Goal: Task Accomplishment & Management: Manage account settings

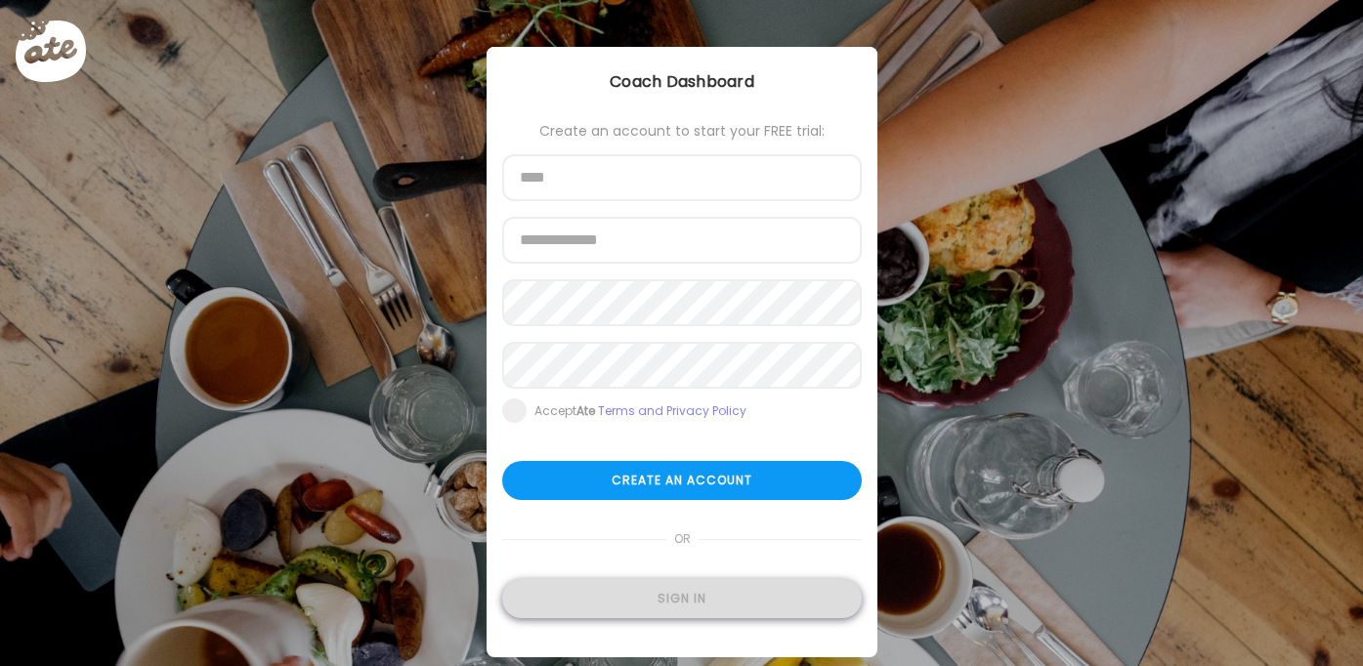
type input "**********"
click at [731, 599] on div "Sign in" at bounding box center [682, 598] width 360 height 39
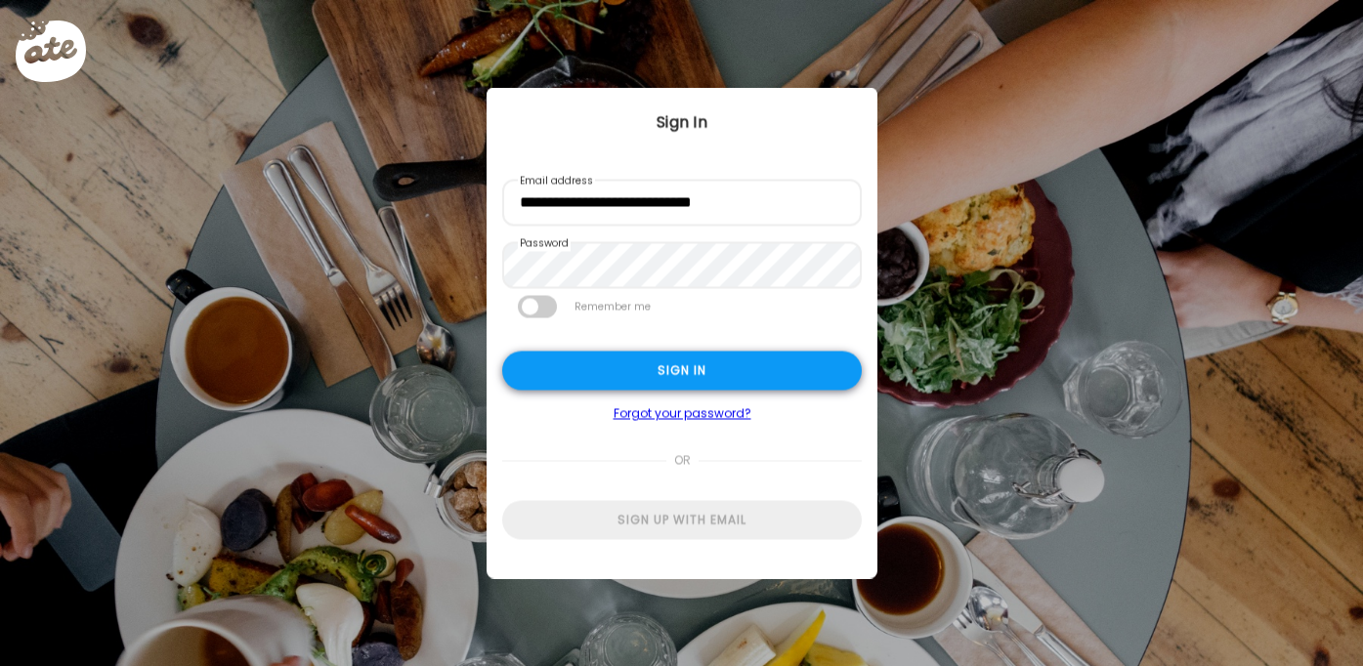
click at [685, 357] on div "Sign in" at bounding box center [682, 371] width 360 height 39
type input "********"
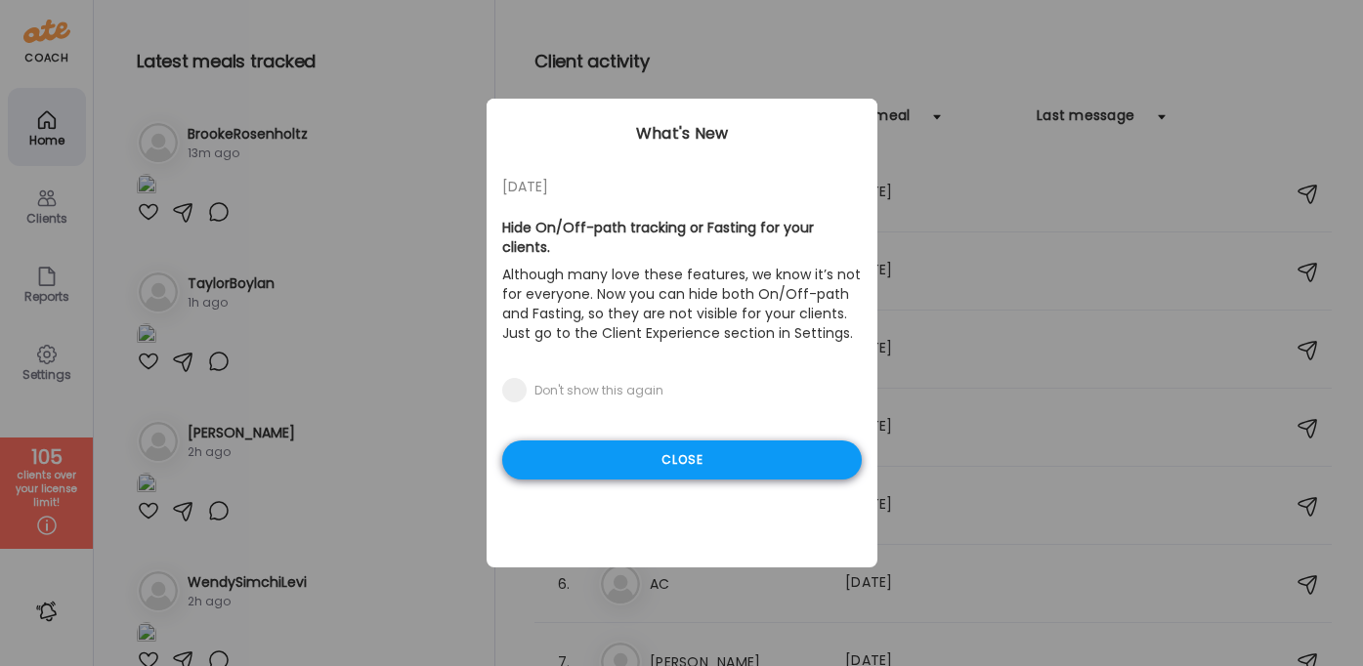
click at [691, 441] on div "Close" at bounding box center [682, 460] width 360 height 39
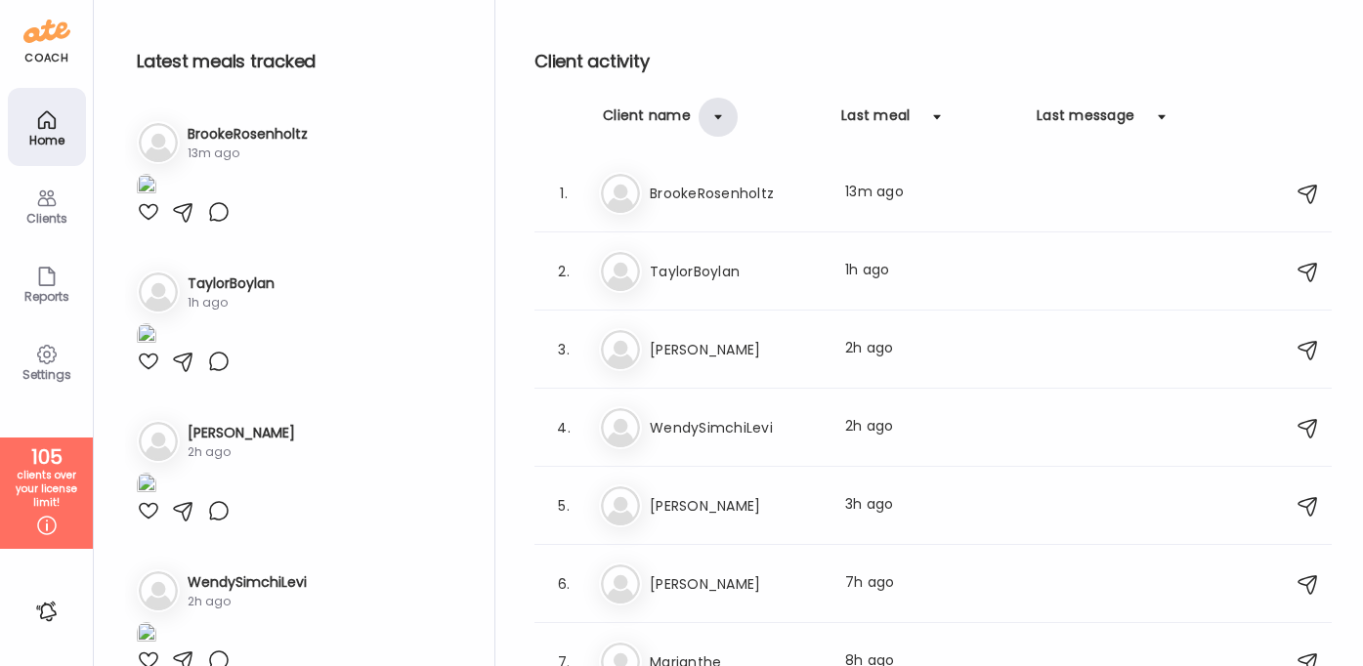
click at [719, 121] on div at bounding box center [718, 117] width 39 height 39
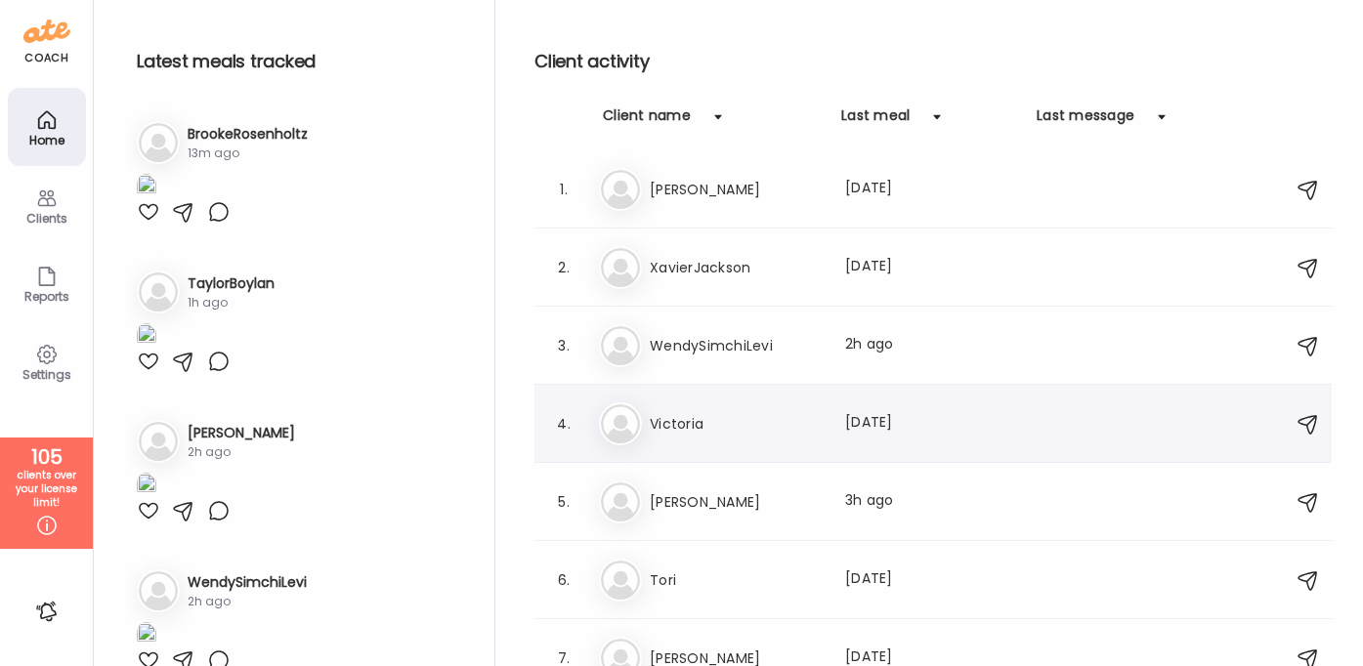
scroll to position [5, 0]
click at [712, 112] on div at bounding box center [718, 117] width 39 height 39
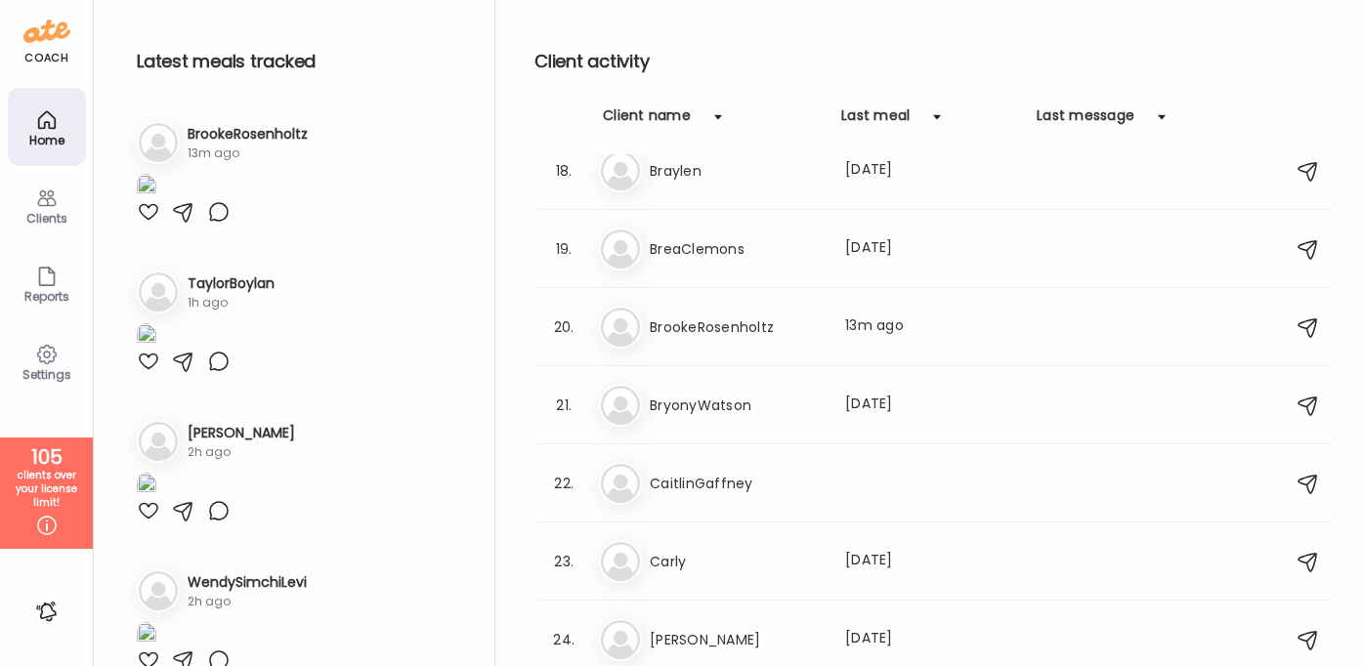
scroll to position [1356, 0]
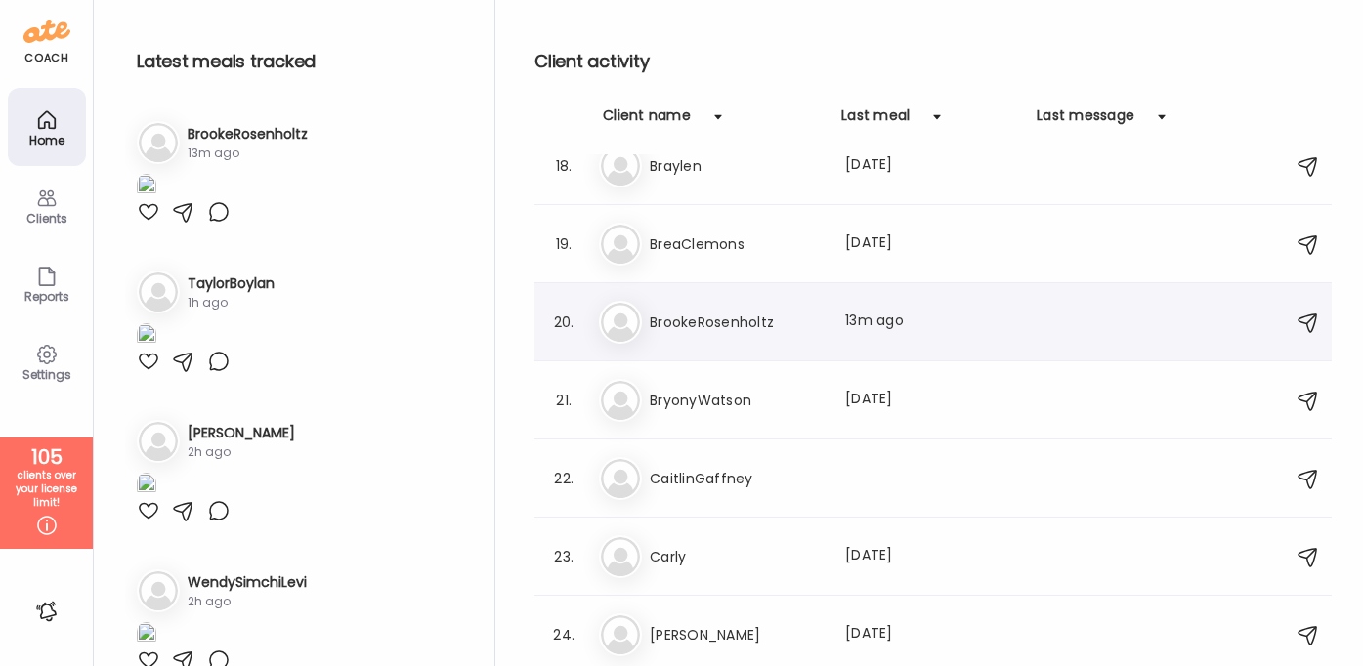
click at [694, 315] on h3 "BrookeRosenholtz" at bounding box center [736, 322] width 172 height 23
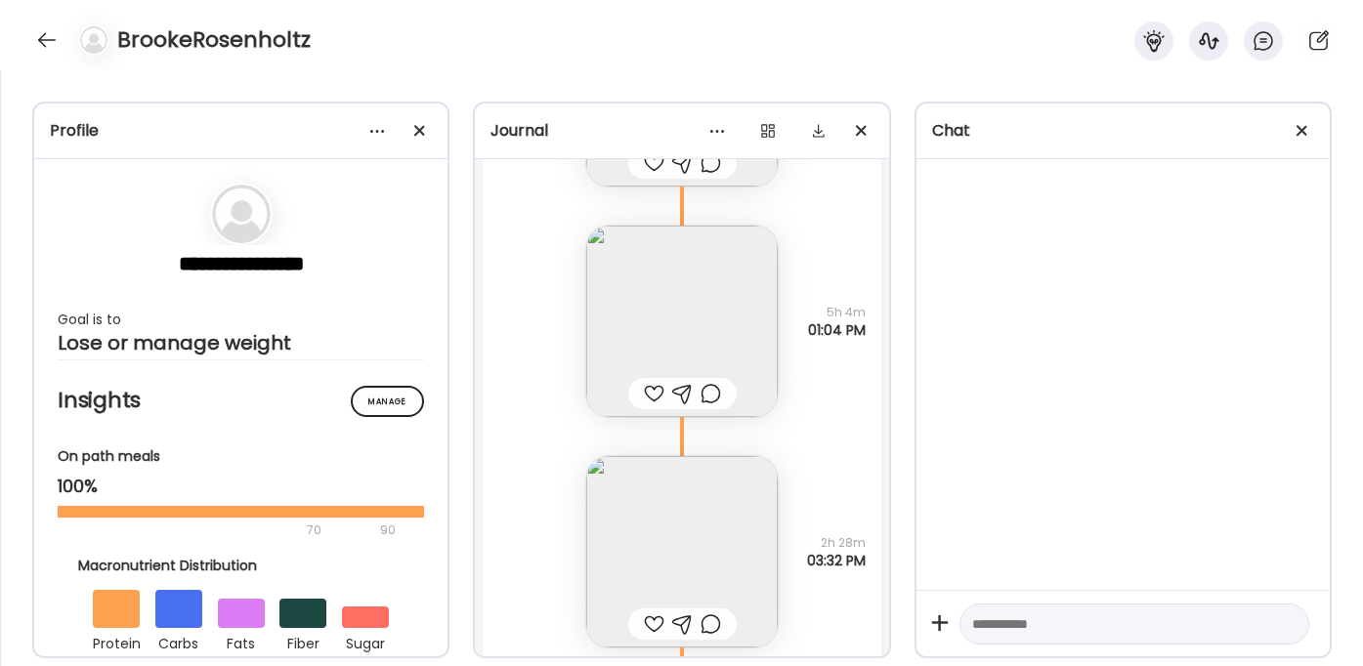
scroll to position [378, 0]
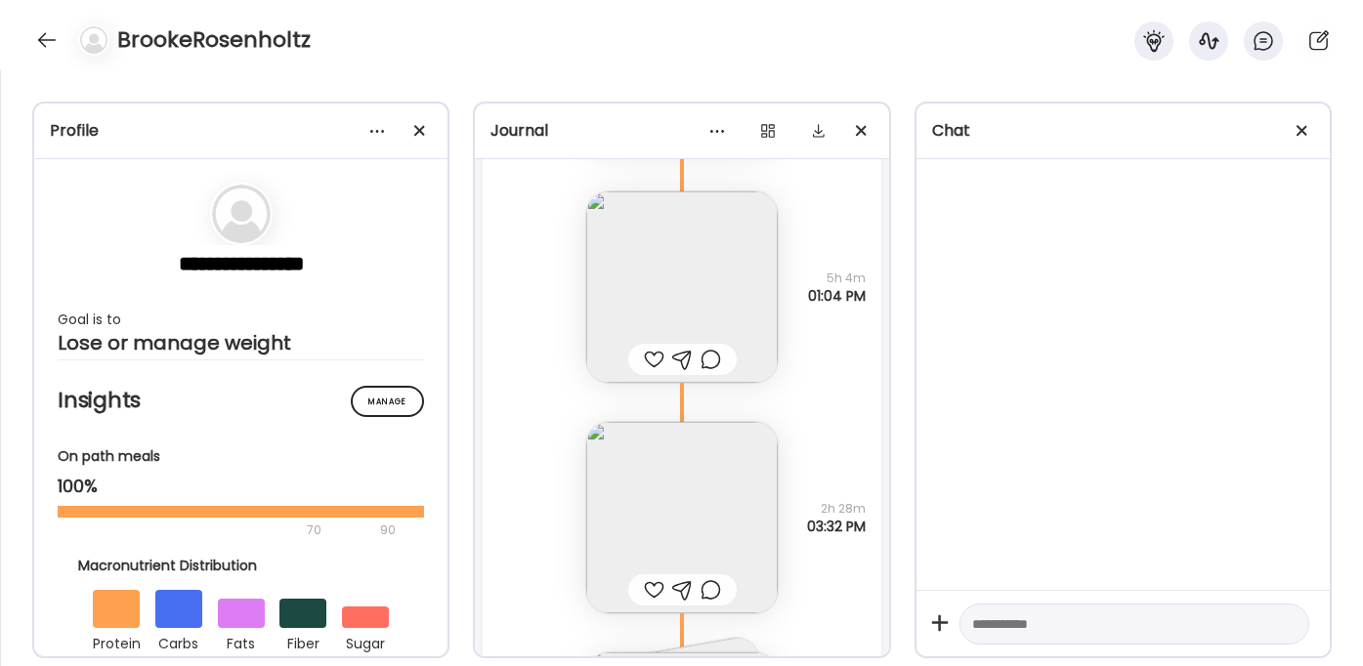
click at [728, 307] on img at bounding box center [682, 288] width 192 height 192
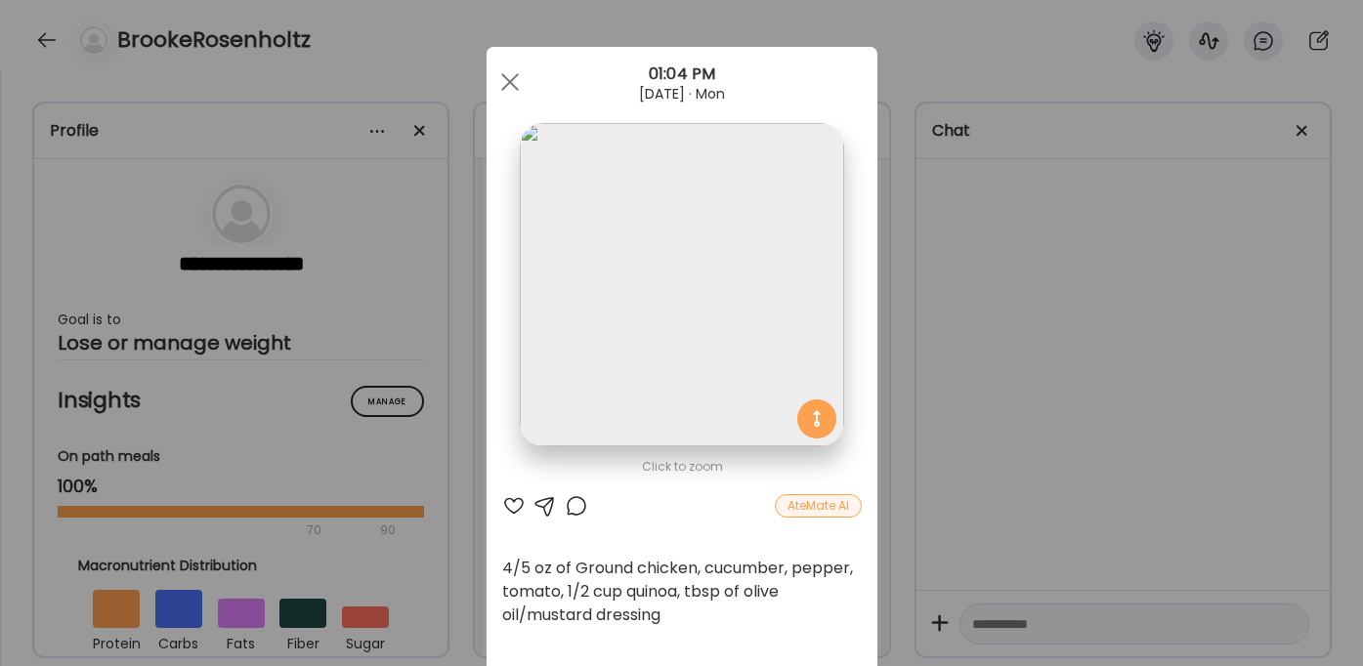
click at [985, 342] on div "Ate Coach Dashboard Wahoo! It’s official Take a moment to set up your Coach Pro…" at bounding box center [681, 333] width 1363 height 666
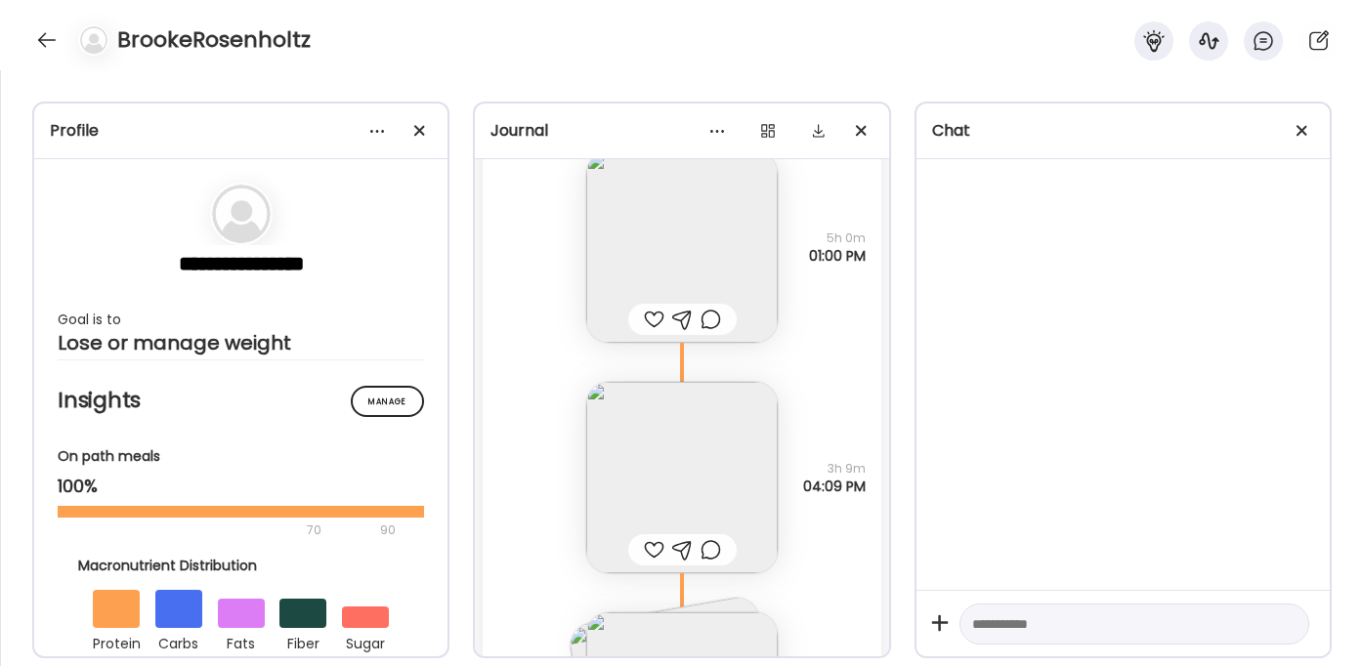
scroll to position [1588, 0]
click at [711, 447] on img at bounding box center [682, 481] width 192 height 192
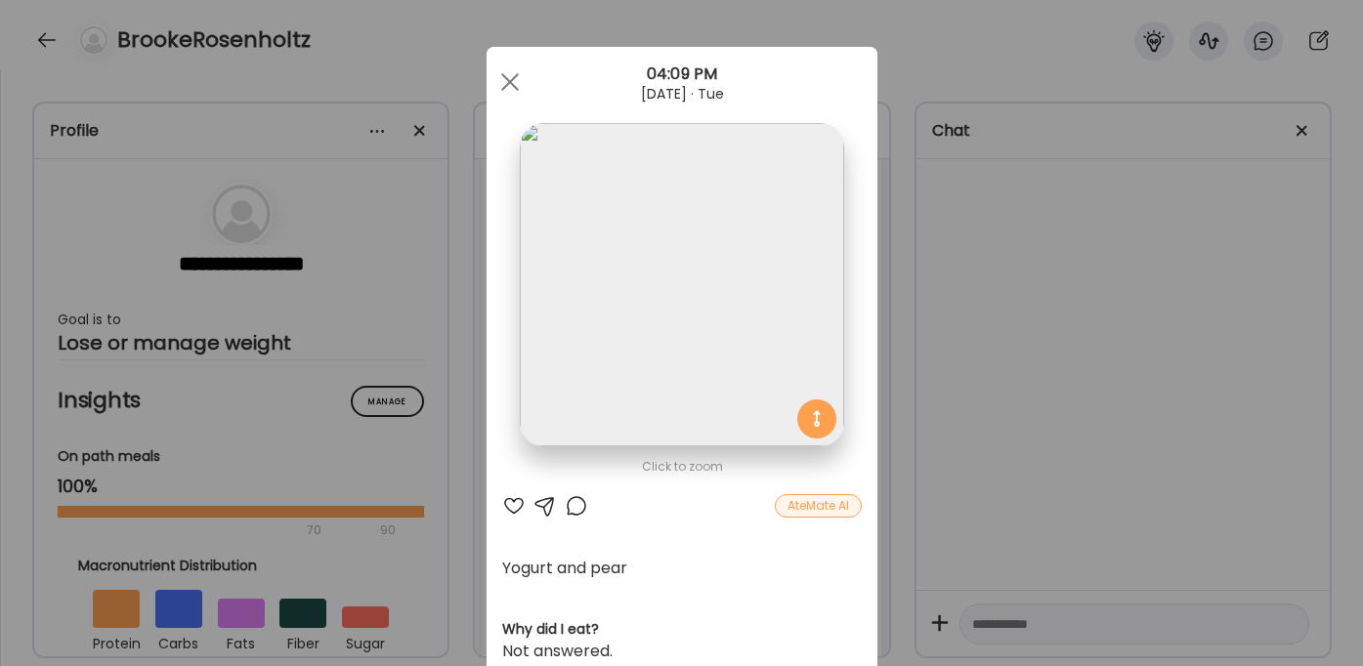
click at [1005, 420] on div "Ate Coach Dashboard Wahoo! It’s official Take a moment to set up your Coach Pro…" at bounding box center [681, 333] width 1363 height 666
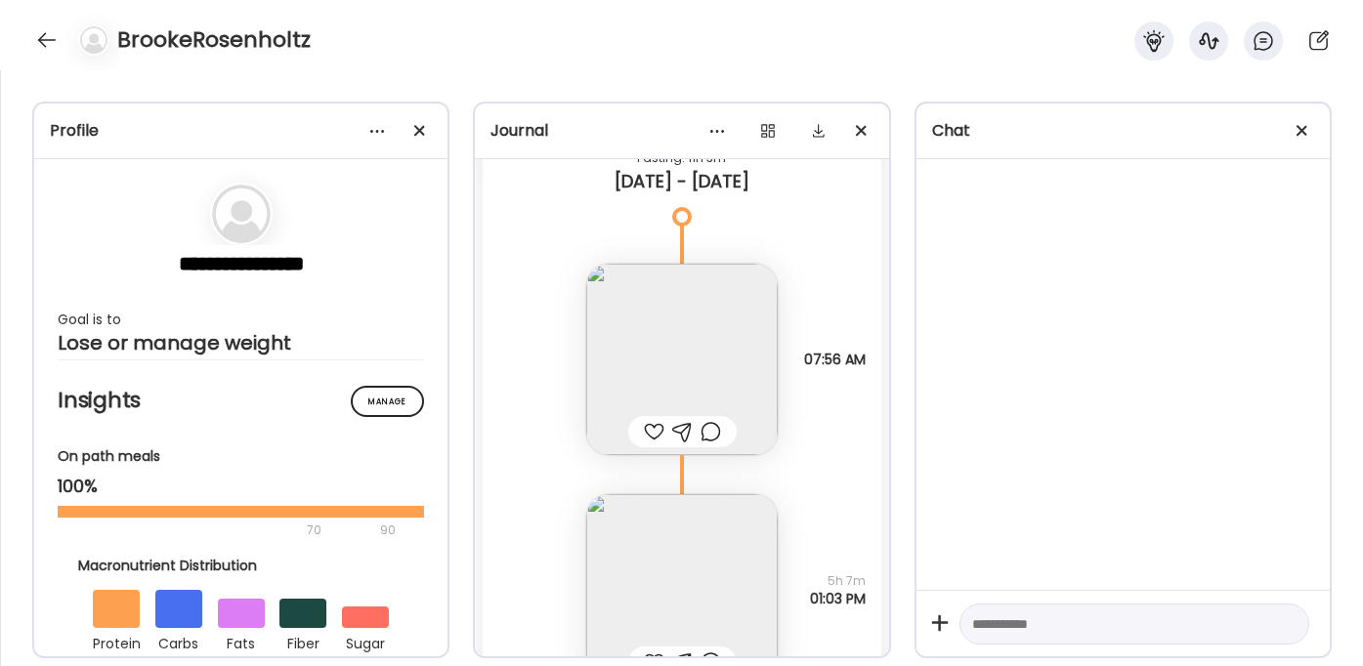
scroll to position [2654, 0]
click at [690, 371] on img at bounding box center [682, 357] width 192 height 192
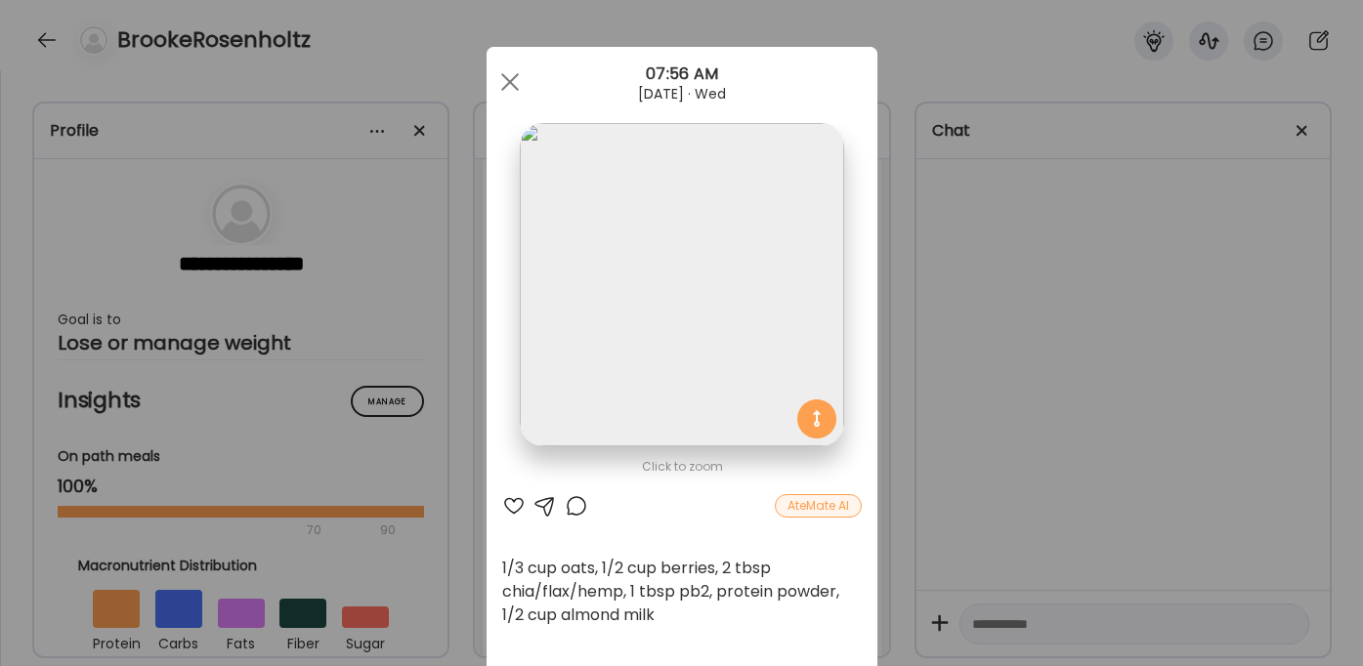
click at [949, 334] on div "Ate Coach Dashboard Wahoo! It’s official Take a moment to set up your Coach Pro…" at bounding box center [681, 333] width 1363 height 666
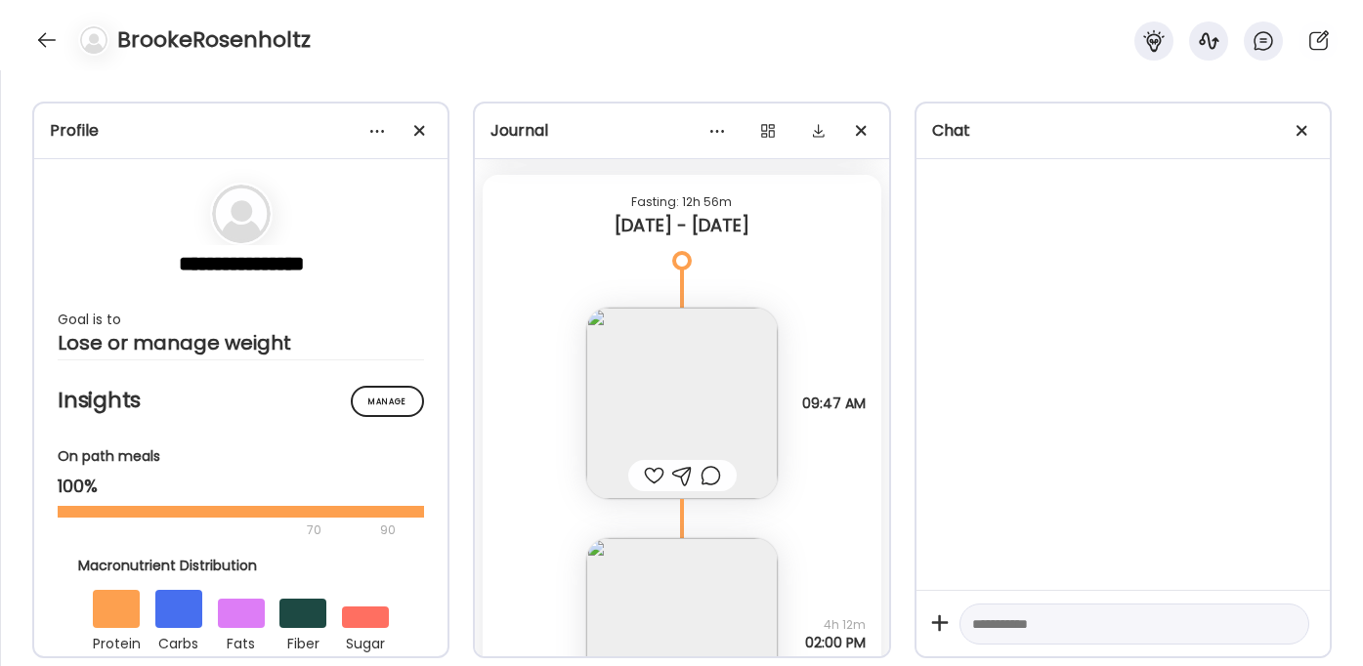
scroll to position [3827, 0]
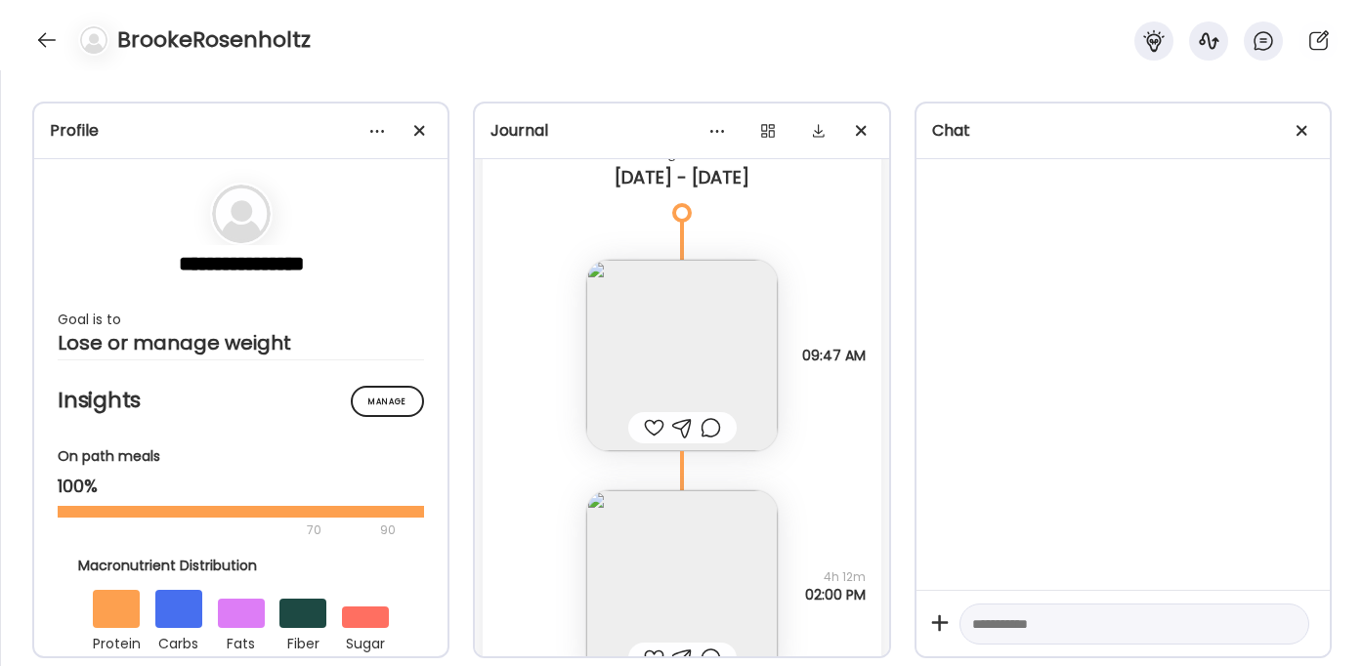
click at [701, 325] on img at bounding box center [682, 356] width 192 height 192
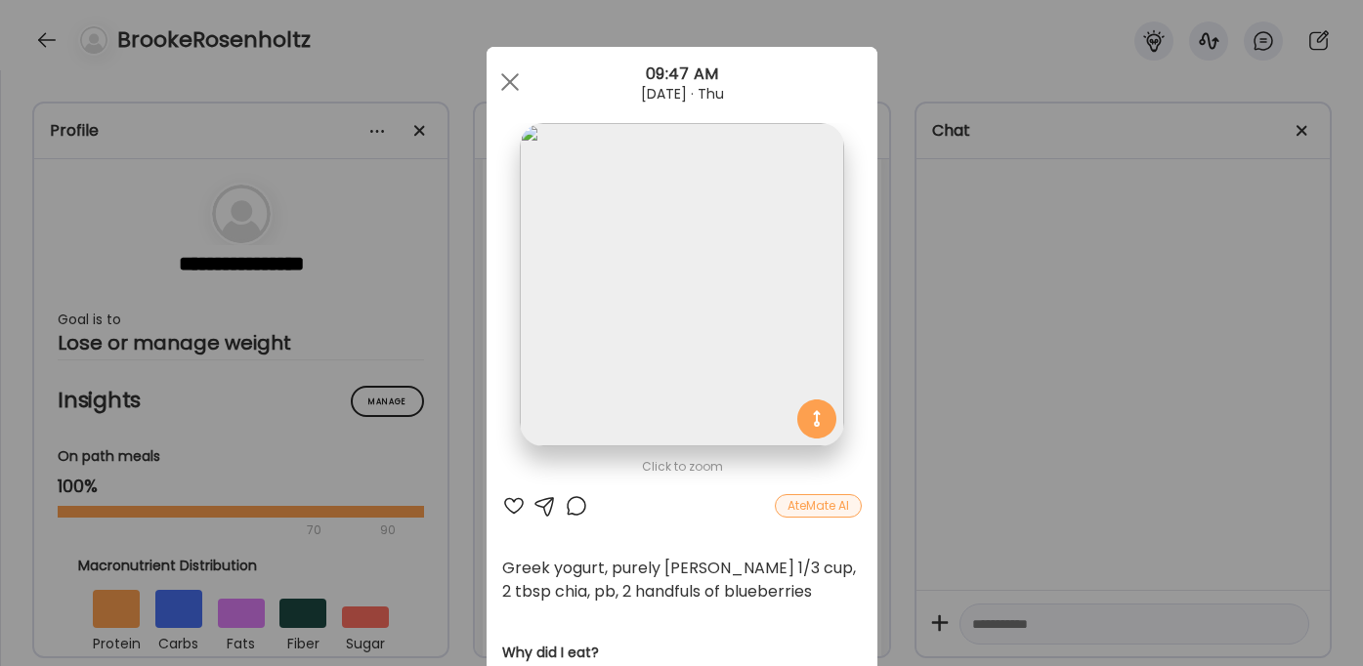
click at [1021, 326] on div "Ate Coach Dashboard Wahoo! It’s official Take a moment to set up your Coach Pro…" at bounding box center [681, 333] width 1363 height 666
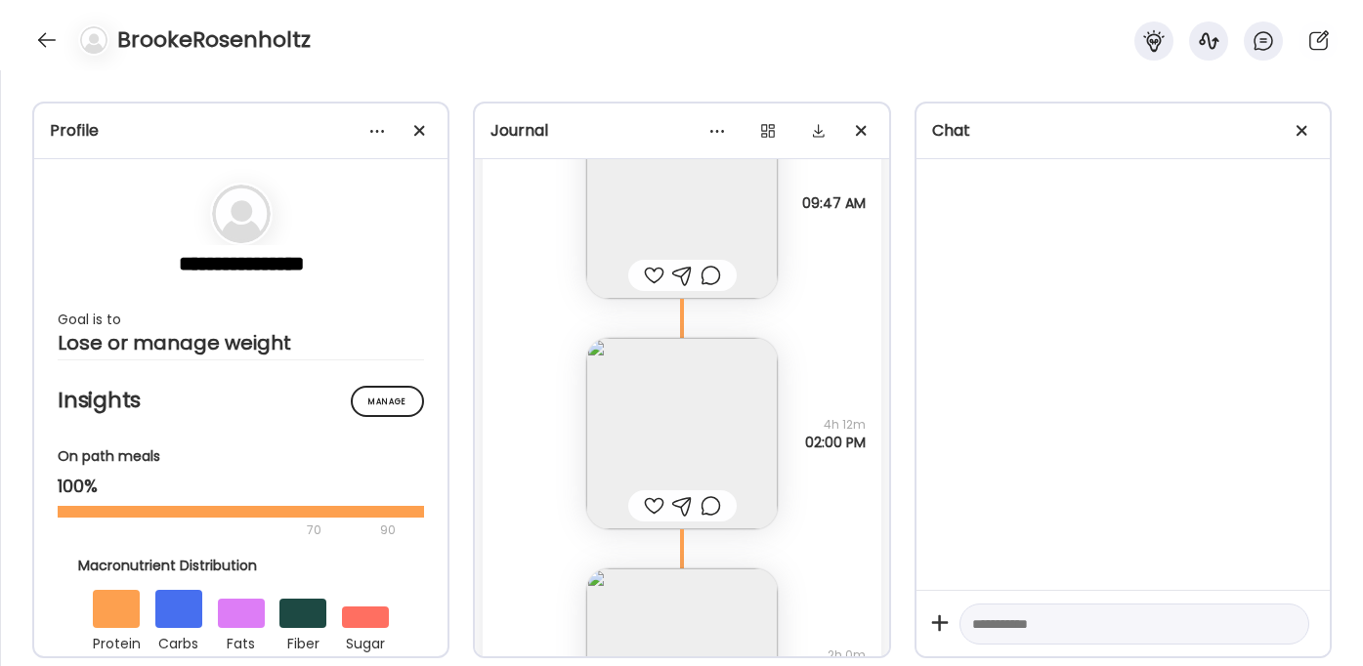
scroll to position [3982, 0]
click at [677, 437] on img at bounding box center [682, 431] width 192 height 192
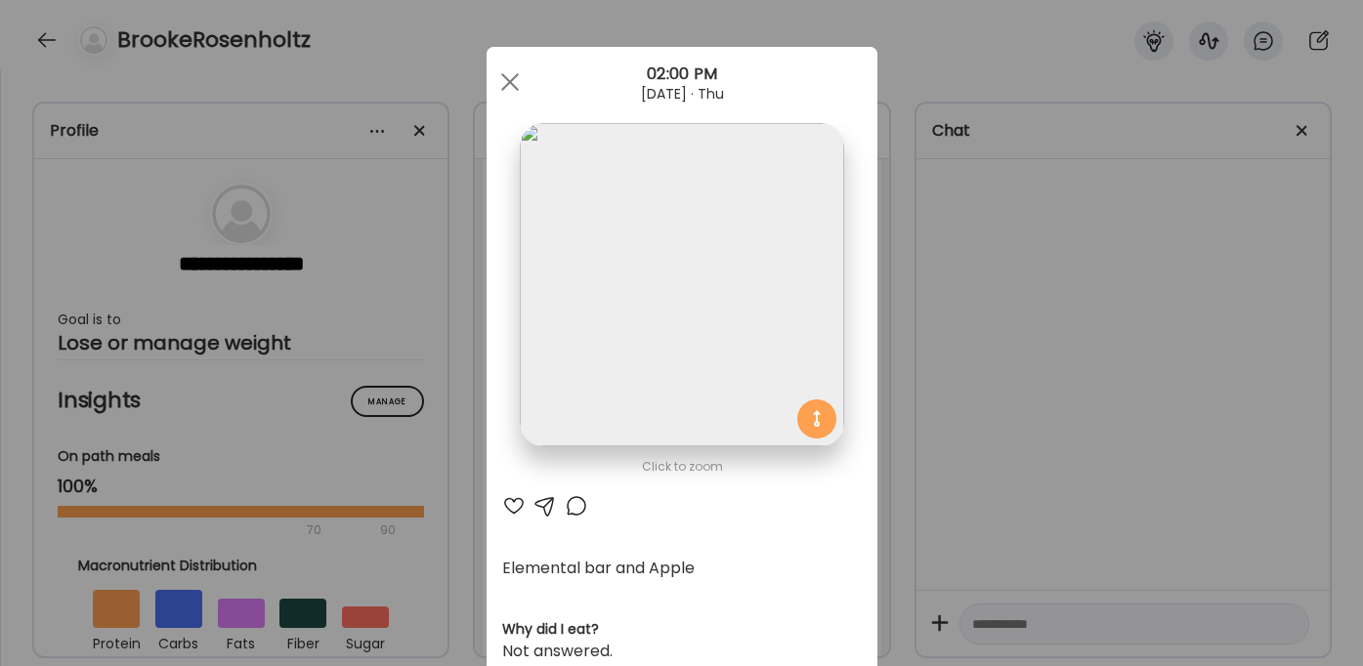
click at [1008, 376] on div "Ate Coach Dashboard Wahoo! It’s official Take a moment to set up your Coach Pro…" at bounding box center [681, 333] width 1363 height 666
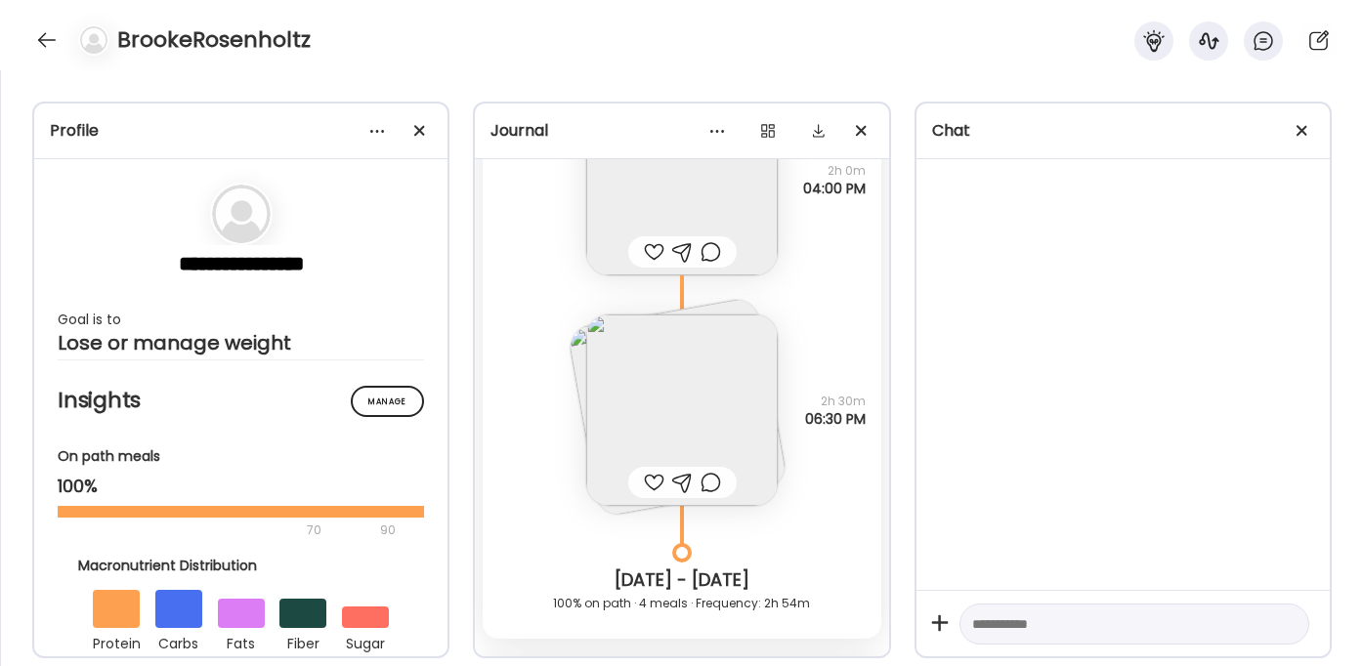
scroll to position [4469, 0]
click at [720, 404] on img at bounding box center [682, 406] width 192 height 192
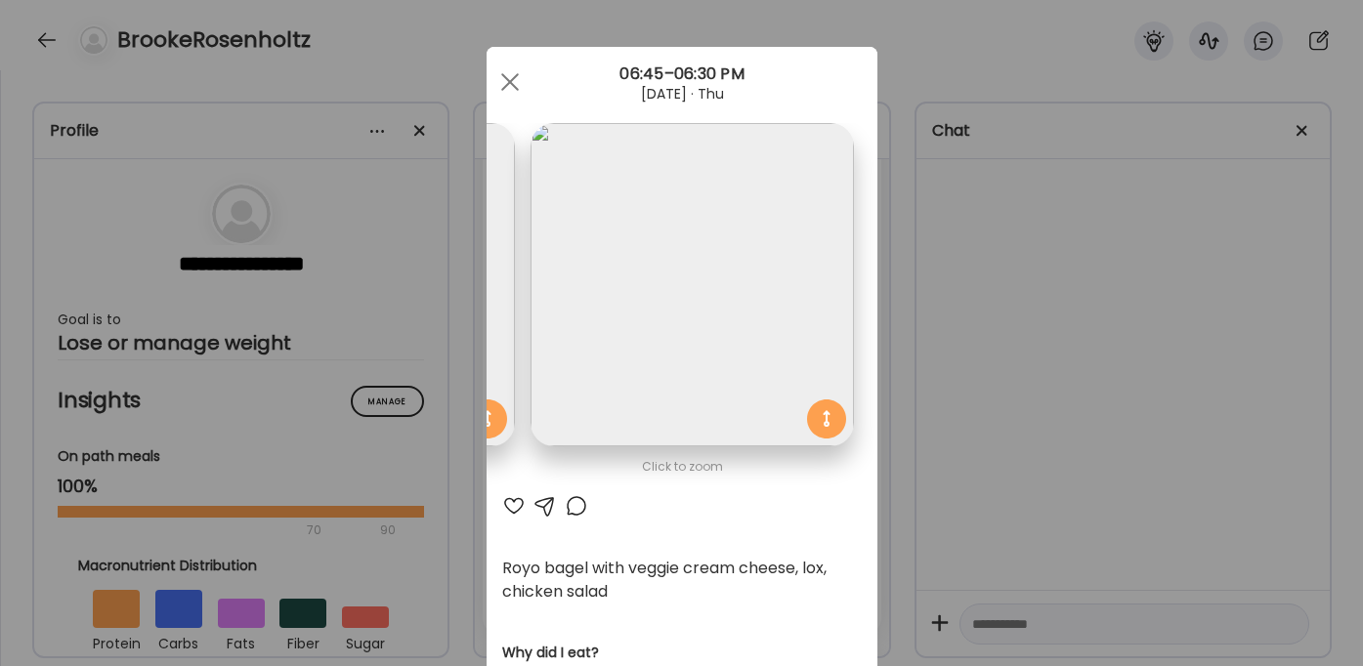
scroll to position [0, 0]
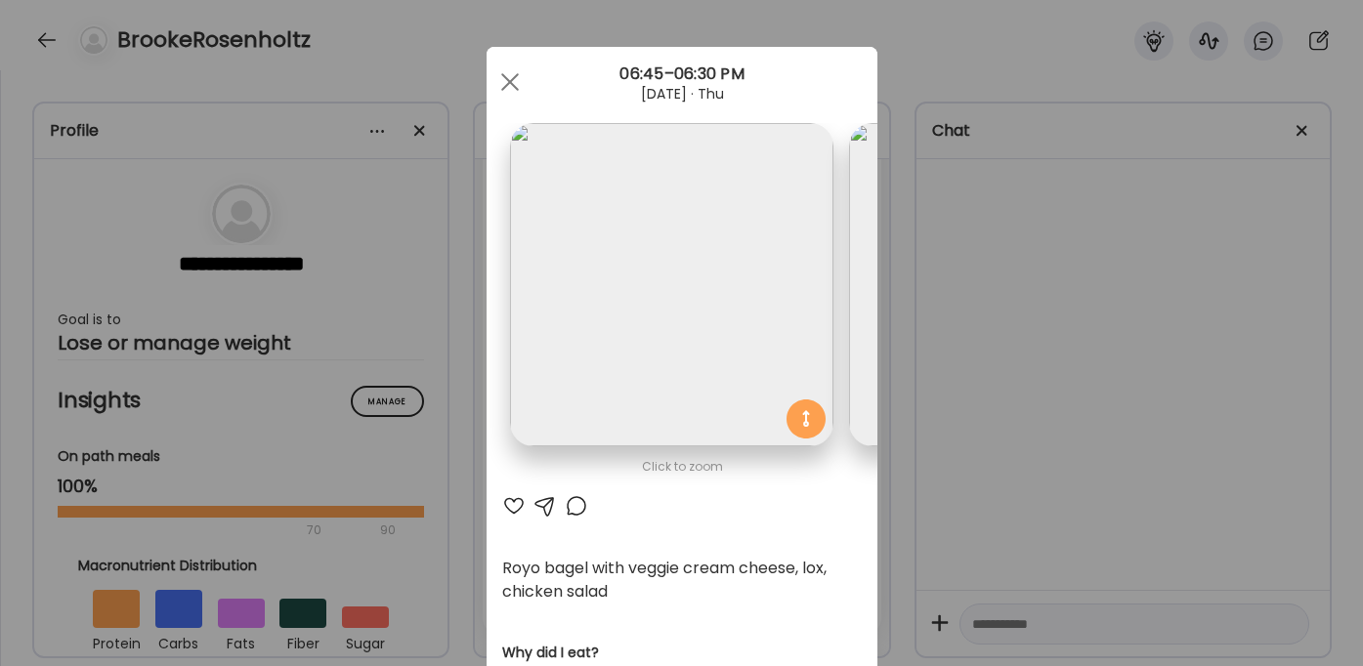
click at [1007, 364] on div "Ate Coach Dashboard Wahoo! It’s official Take a moment to set up your Coach Pro…" at bounding box center [681, 333] width 1363 height 666
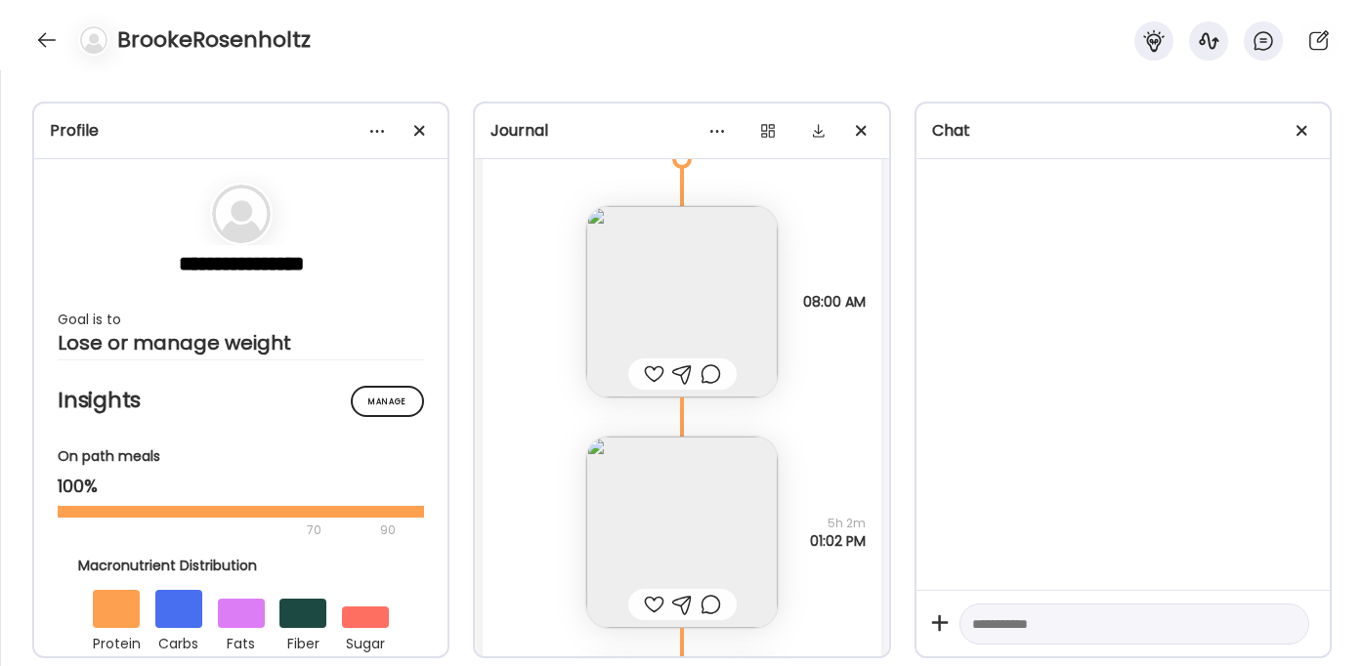
scroll to position [11090, 0]
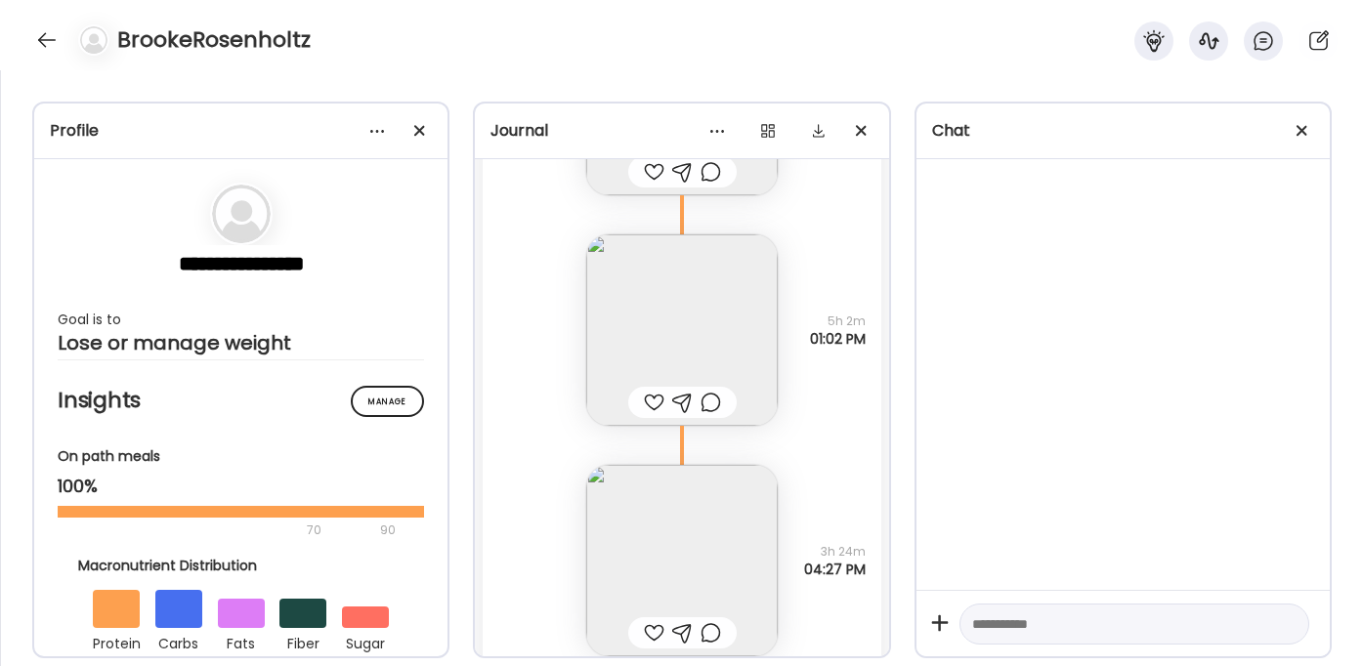
click at [703, 312] on img at bounding box center [682, 330] width 192 height 192
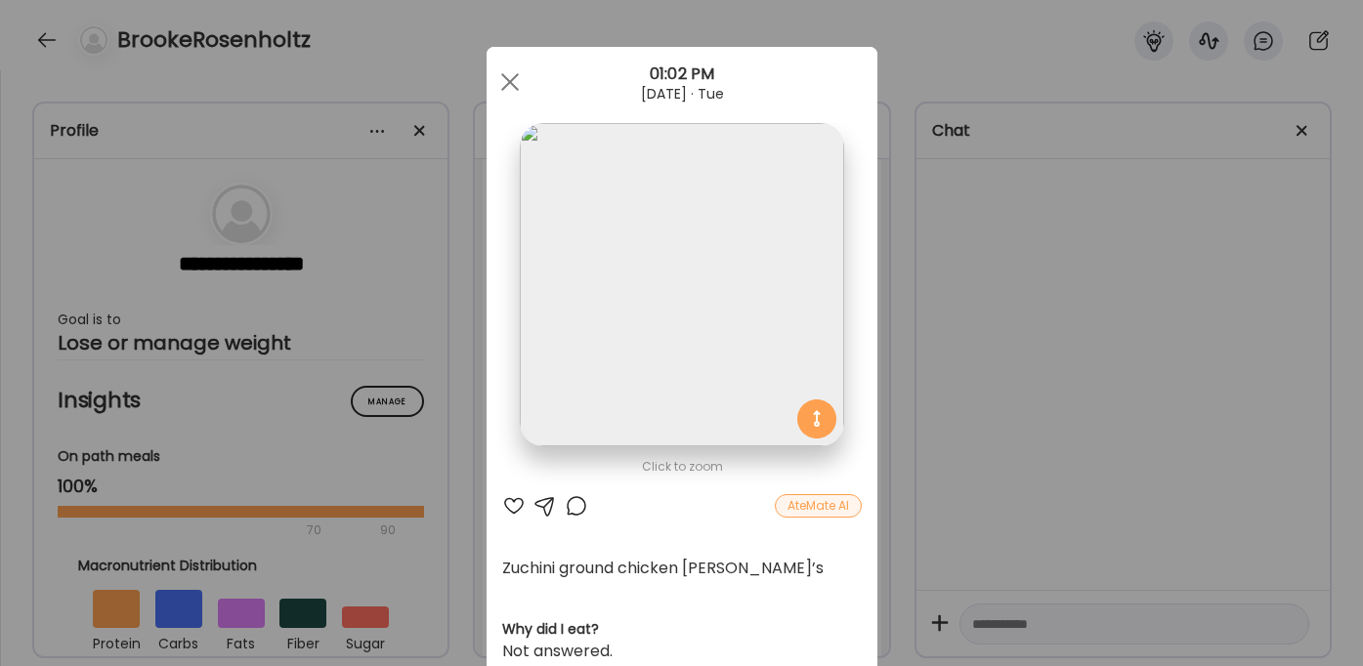
click at [897, 297] on div "Ate Coach Dashboard Wahoo! It’s official Take a moment to set up your Coach Pro…" at bounding box center [681, 333] width 1363 height 666
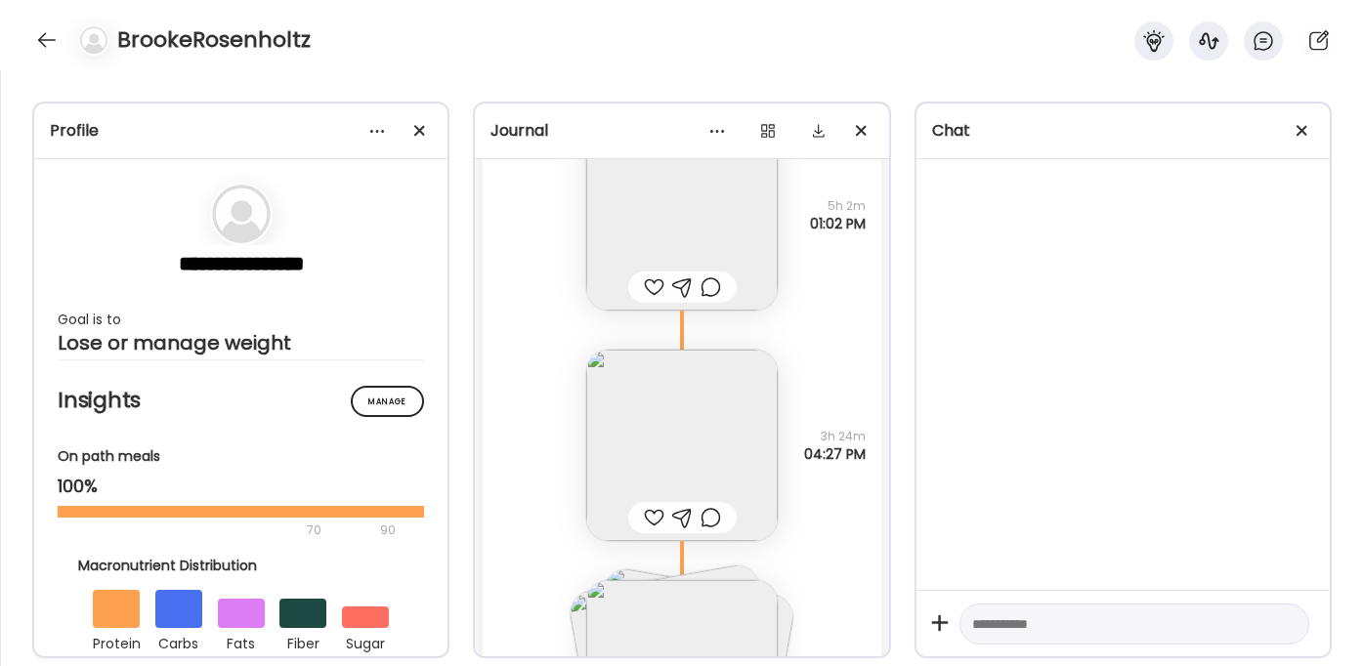
scroll to position [11239, 0]
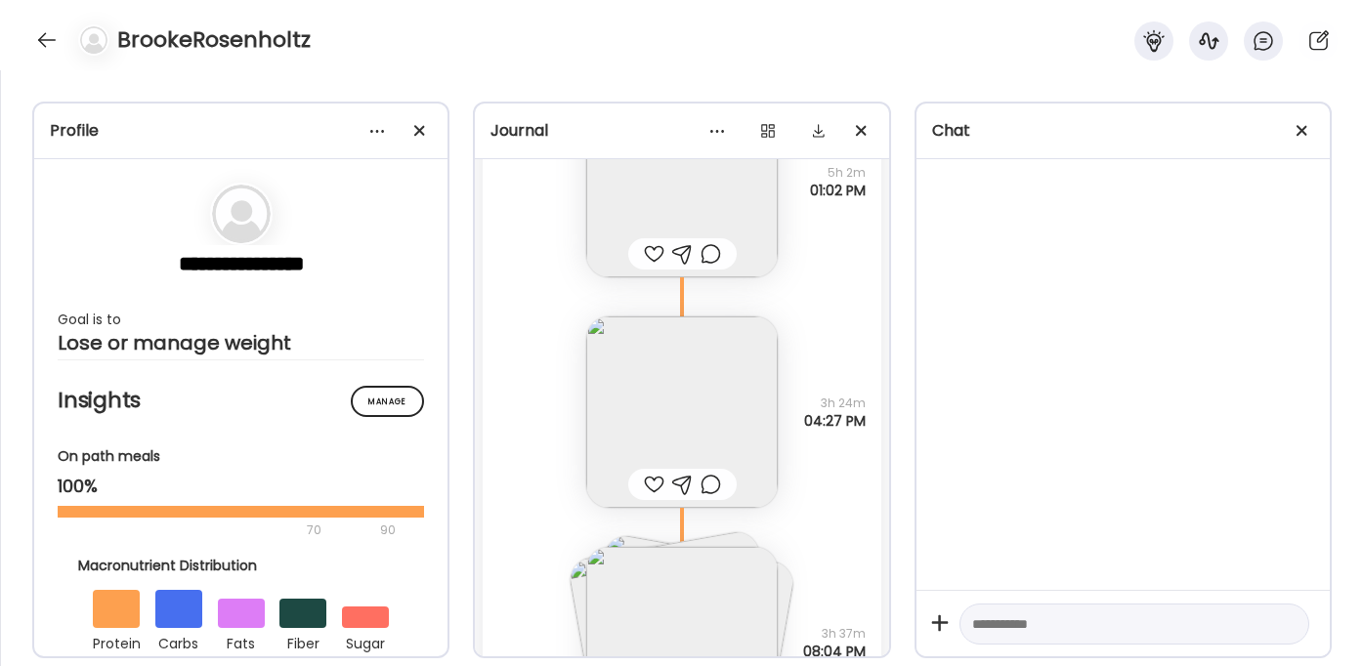
click at [660, 446] on img at bounding box center [682, 413] width 192 height 192
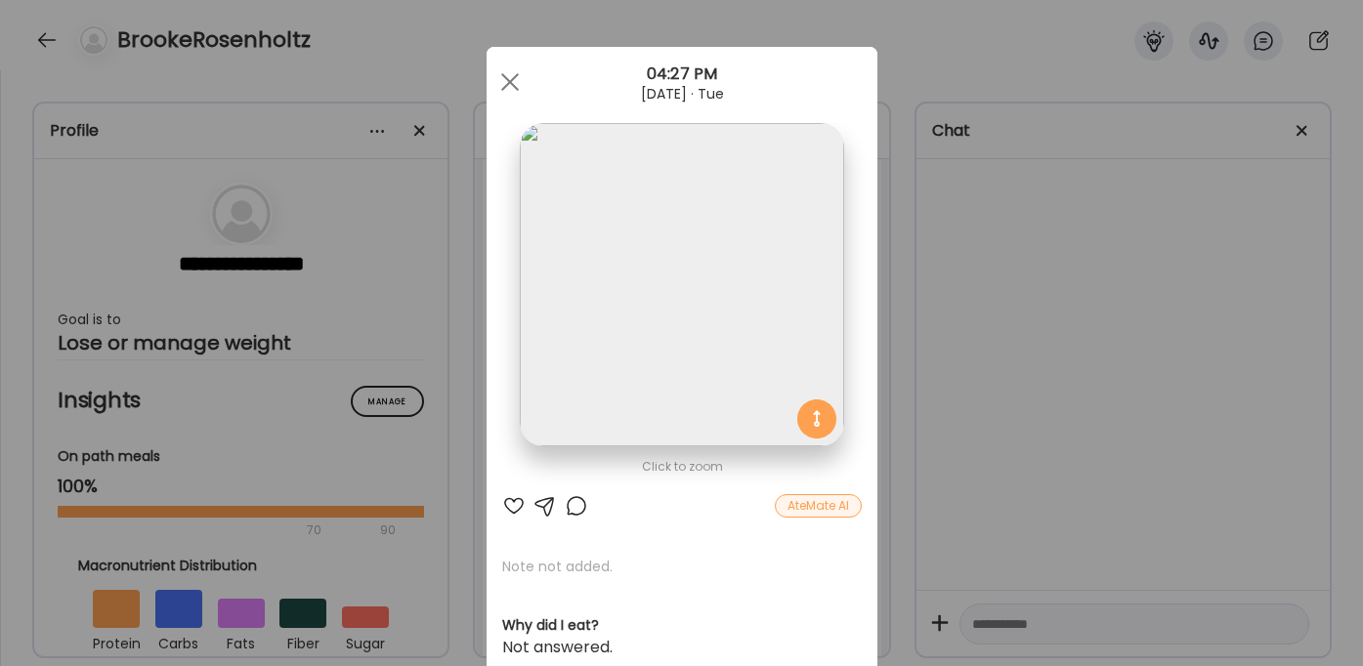
click at [1058, 302] on div "Ate Coach Dashboard Wahoo! It’s official Take a moment to set up your Coach Pro…" at bounding box center [681, 333] width 1363 height 666
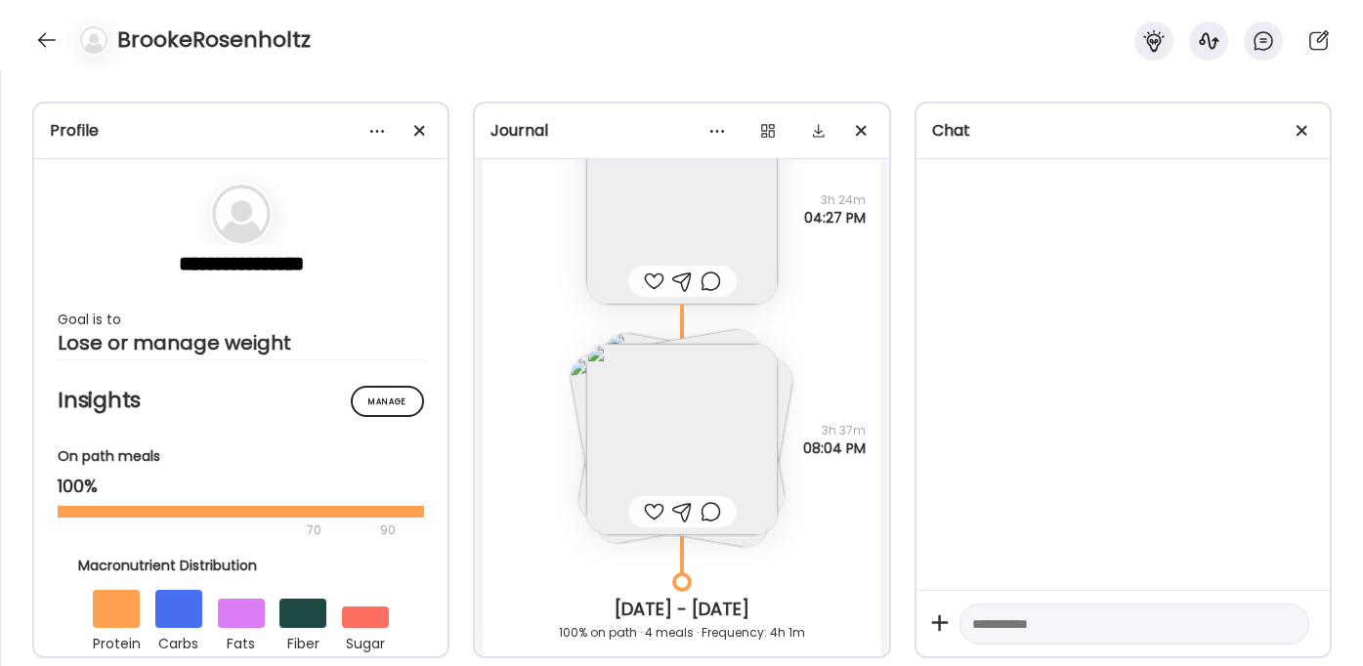
scroll to position [11447, 0]
click at [760, 439] on img at bounding box center [682, 435] width 192 height 192
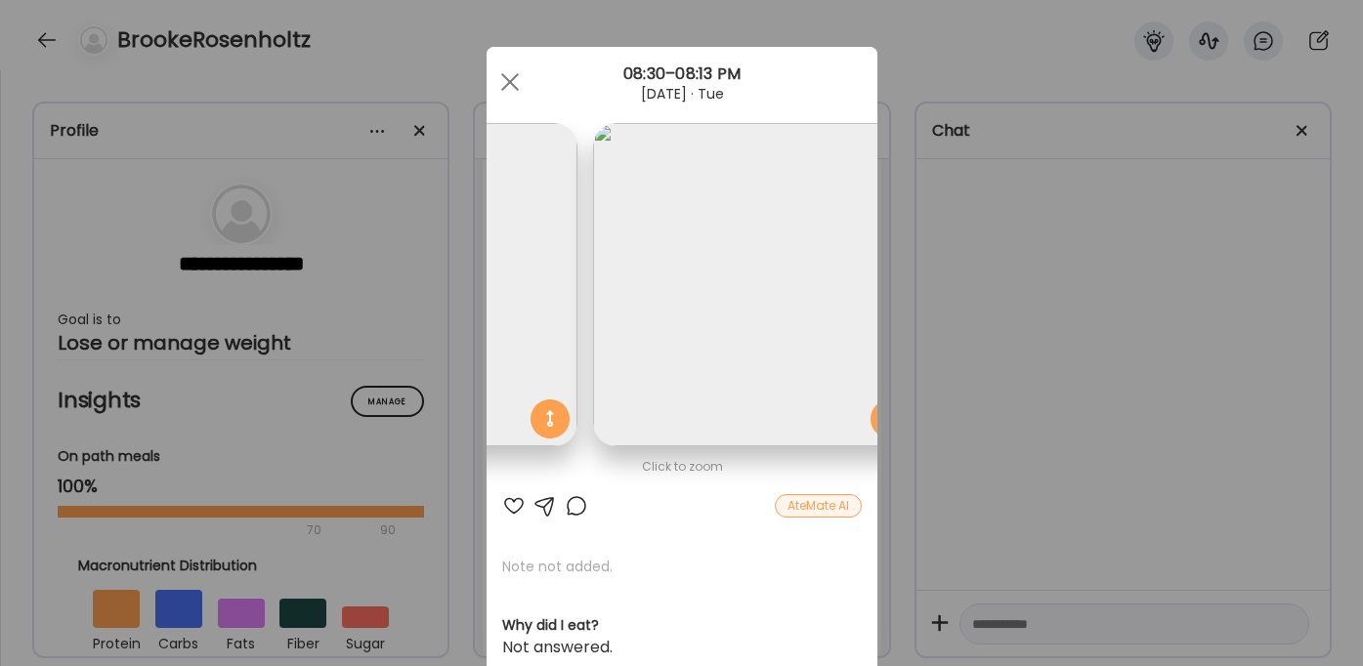
scroll to position [0, 658]
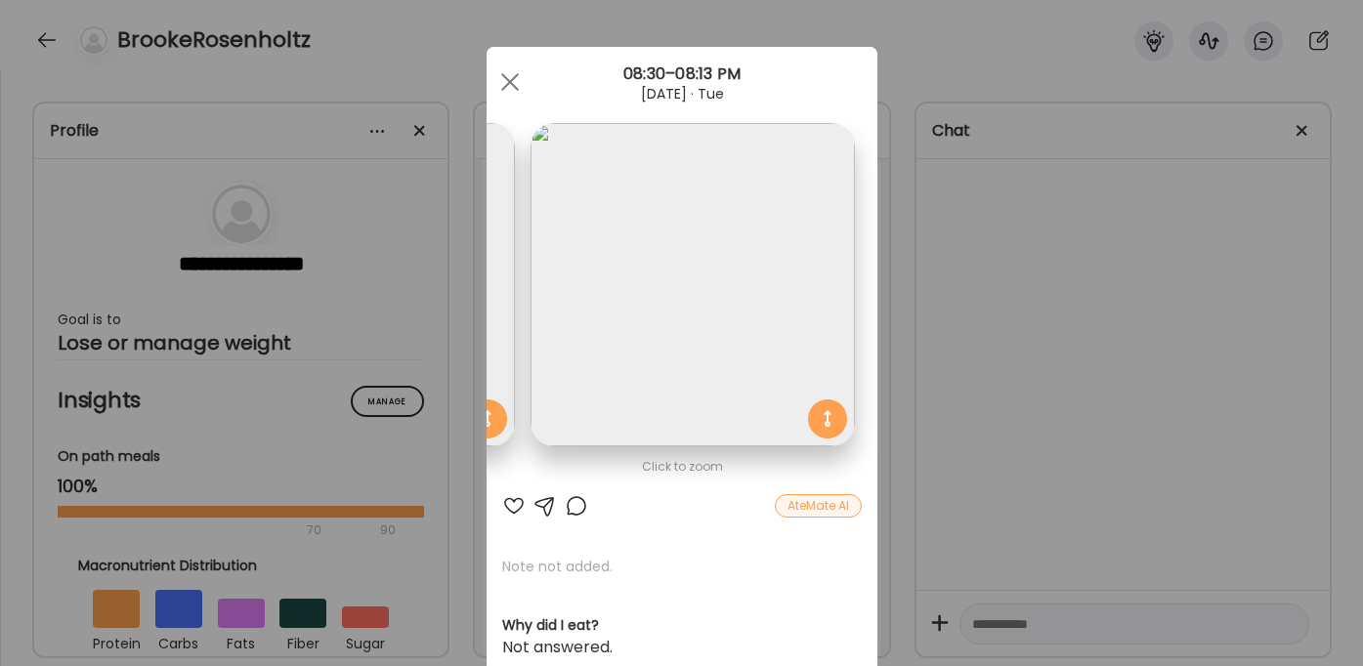
click at [747, 367] on img at bounding box center [692, 284] width 323 height 323
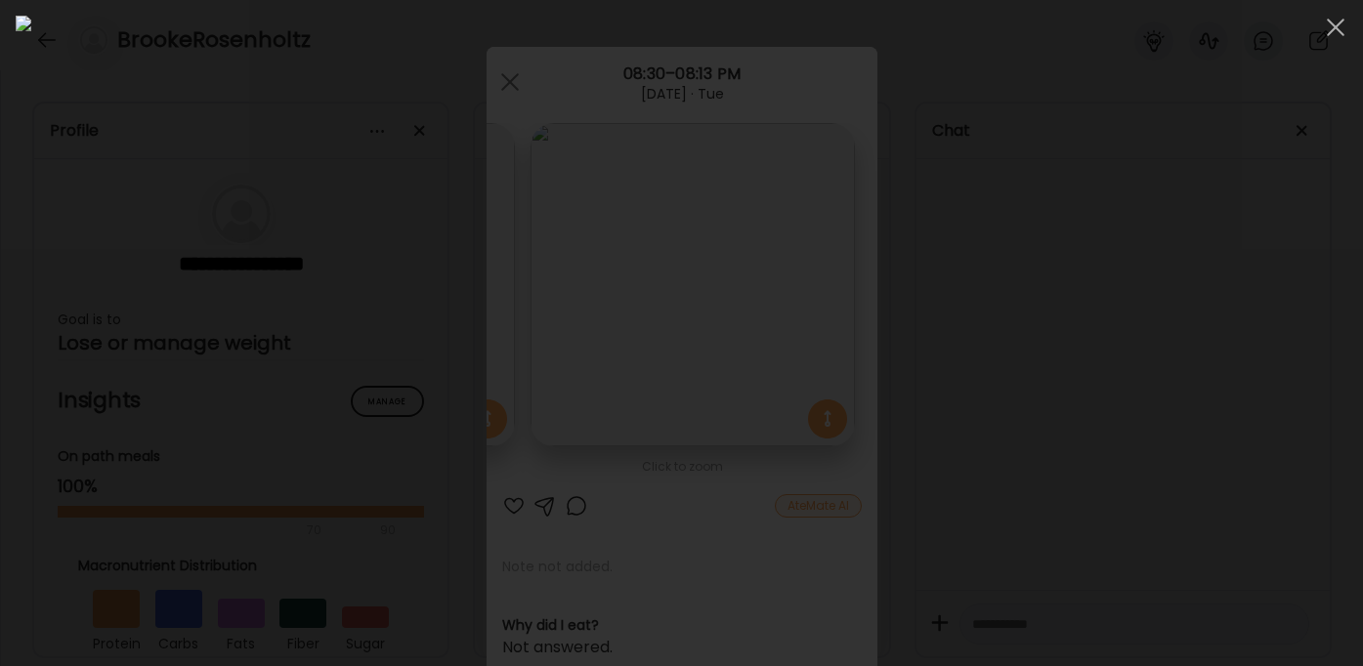
click at [1184, 341] on div at bounding box center [682, 333] width 1332 height 635
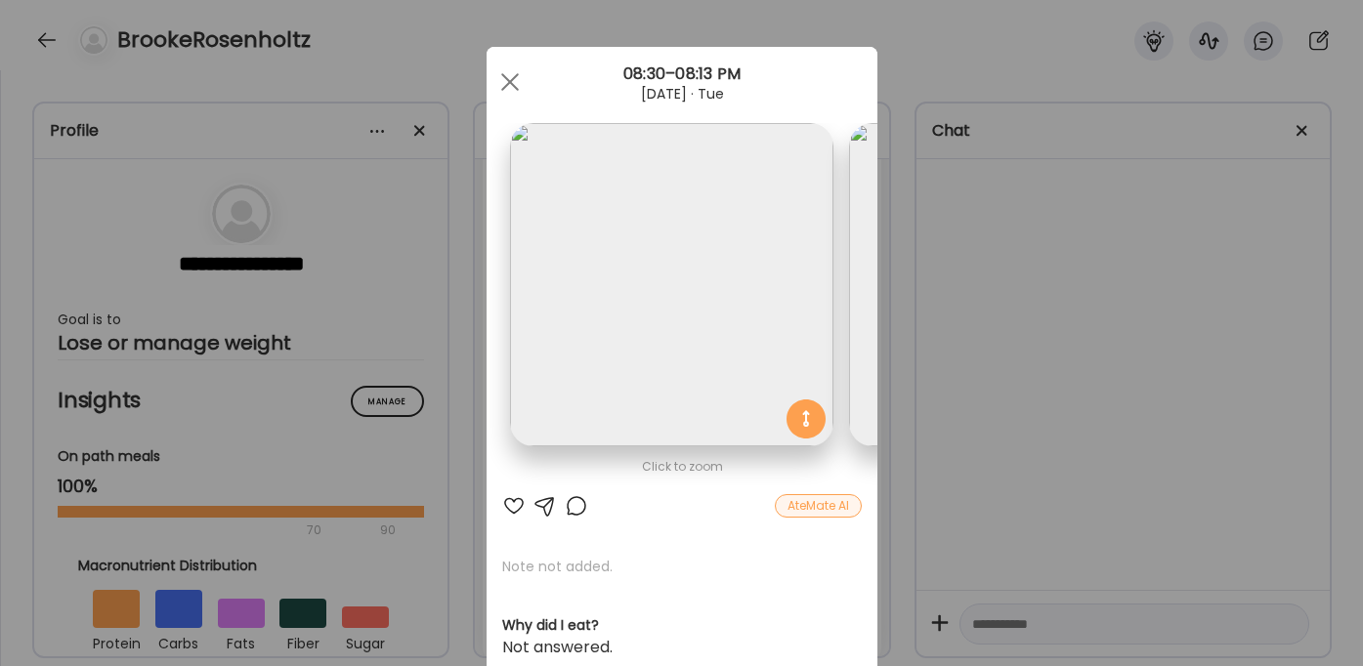
scroll to position [0, 0]
click at [1067, 358] on div "Ate Coach Dashboard Wahoo! It’s official Take a moment to set up your Coach Pro…" at bounding box center [681, 333] width 1363 height 666
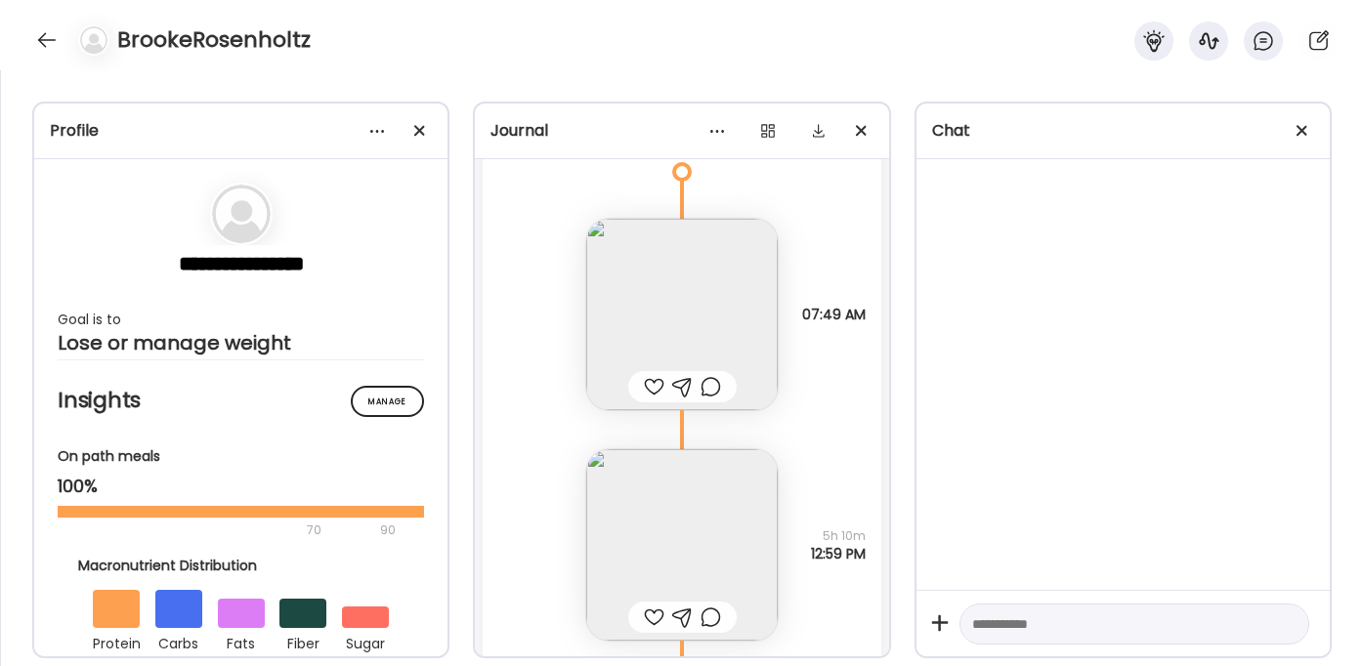
scroll to position [12050, 0]
click at [725, 289] on img at bounding box center [682, 313] width 192 height 192
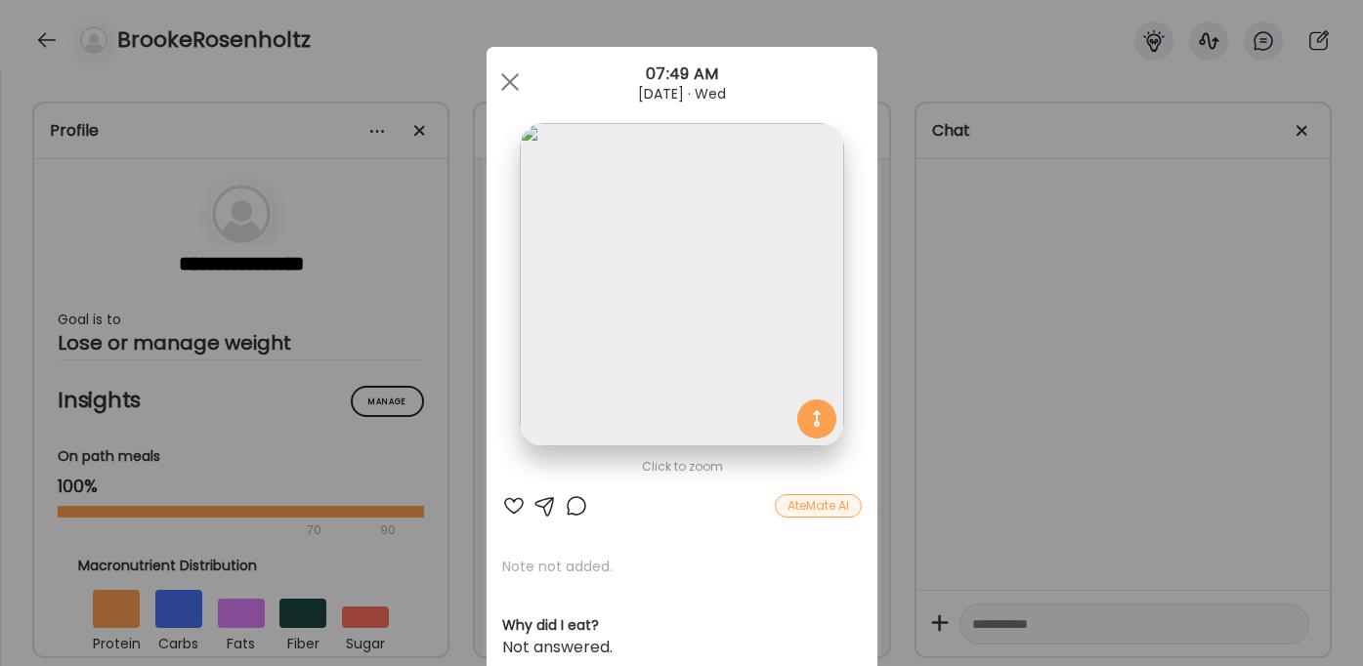
click at [724, 289] on img at bounding box center [681, 284] width 323 height 323
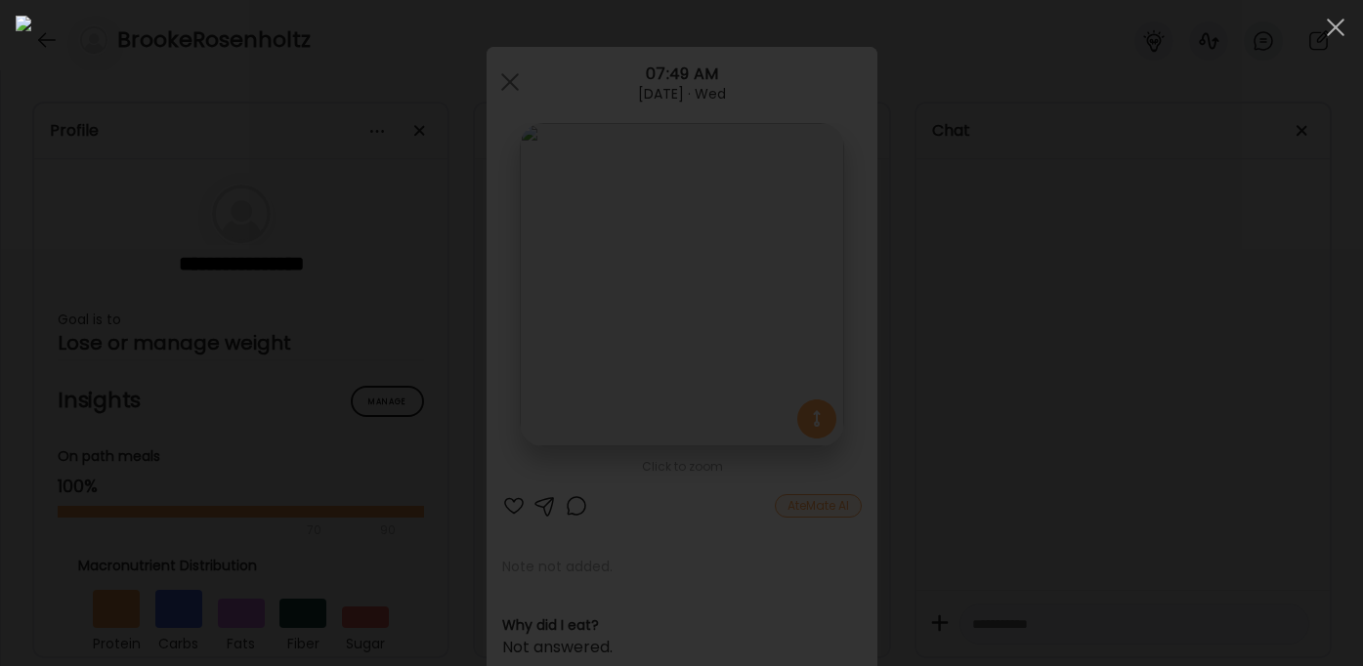
click at [1142, 393] on div at bounding box center [682, 333] width 1332 height 635
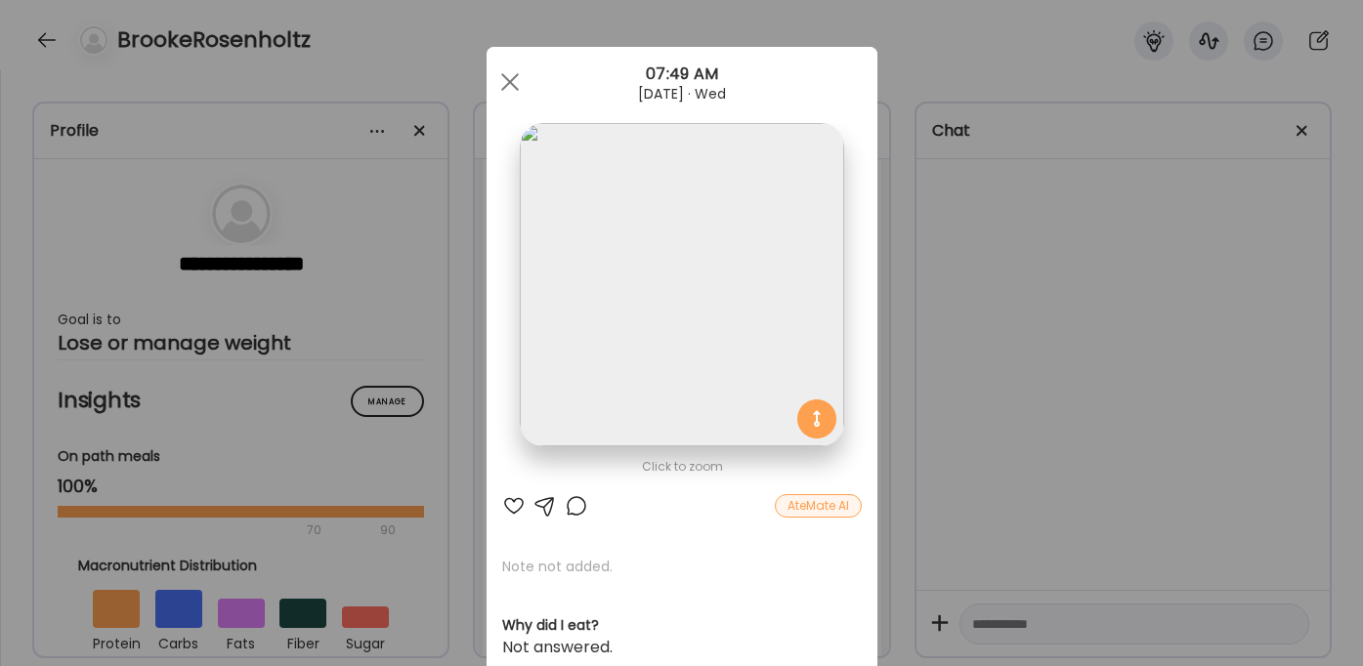
click at [1142, 393] on div "Ate Coach Dashboard Wahoo! It’s official Take a moment to set up your Coach Pro…" at bounding box center [681, 333] width 1363 height 666
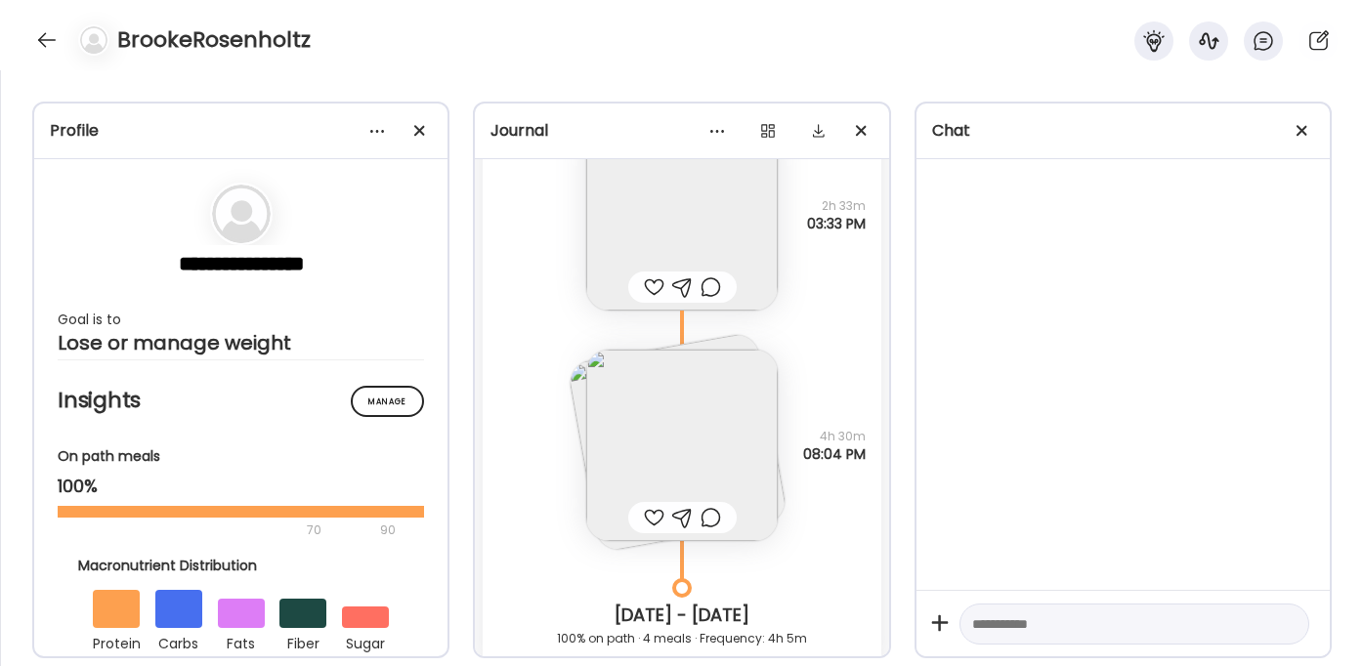
scroll to position [12610, 0]
